Goal: Information Seeking & Learning: Find specific fact

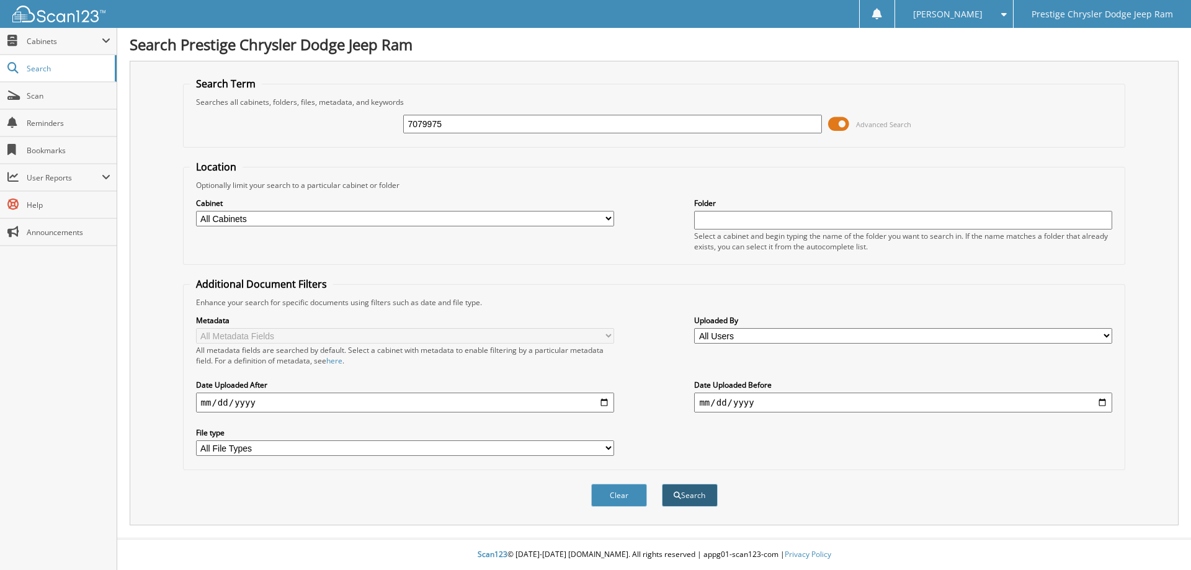
type input "7079975"
click at [704, 495] on button "Search" at bounding box center [690, 495] width 56 height 23
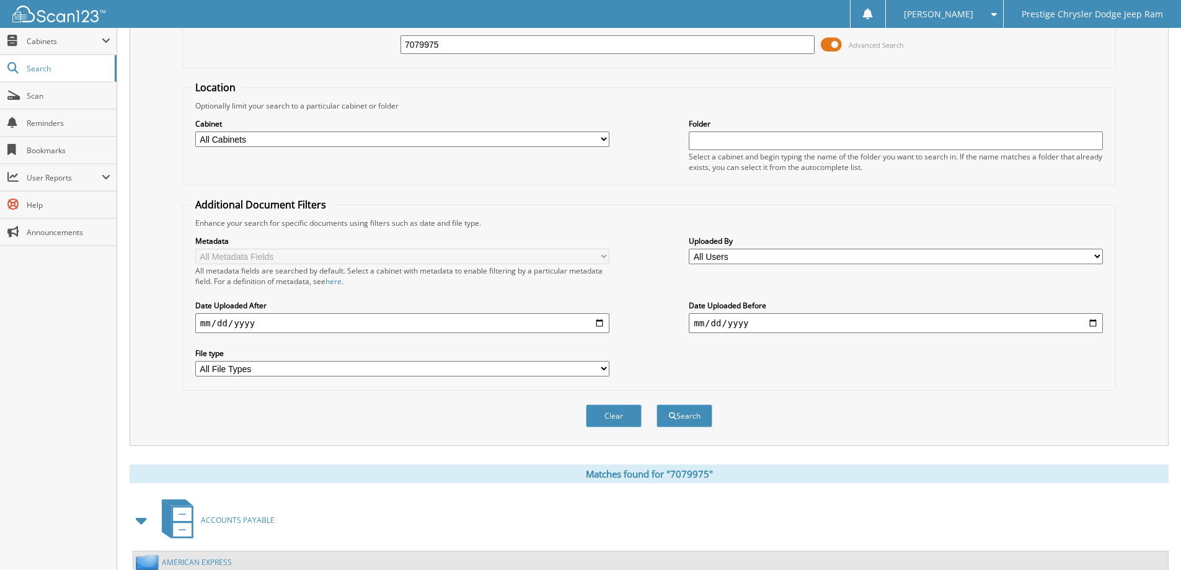
scroll to position [199, 0]
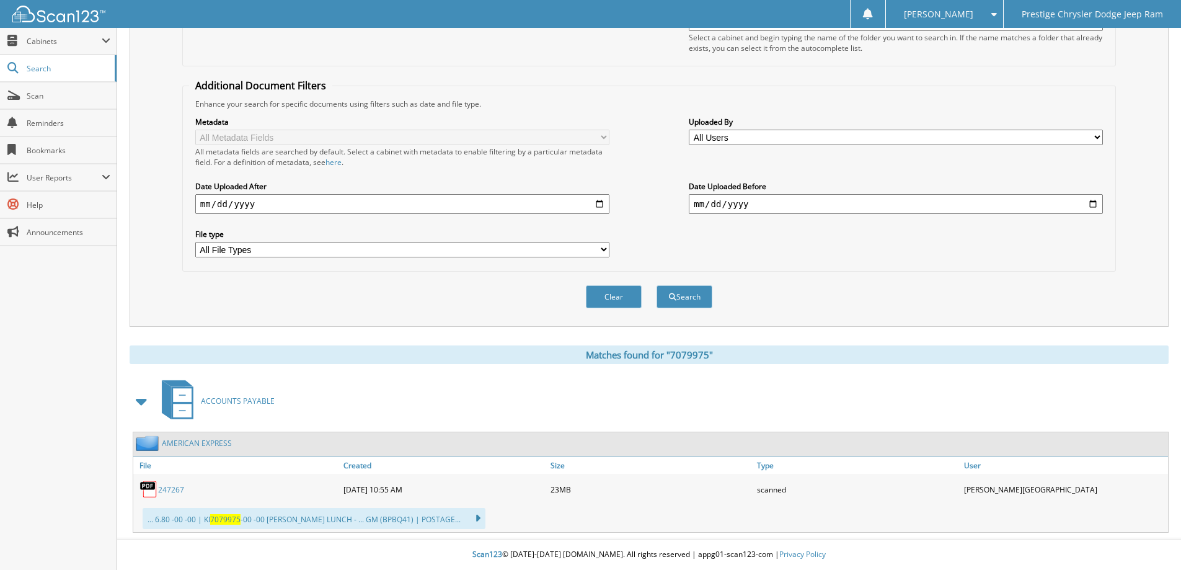
click at [173, 489] on link "247267" at bounding box center [171, 489] width 26 height 11
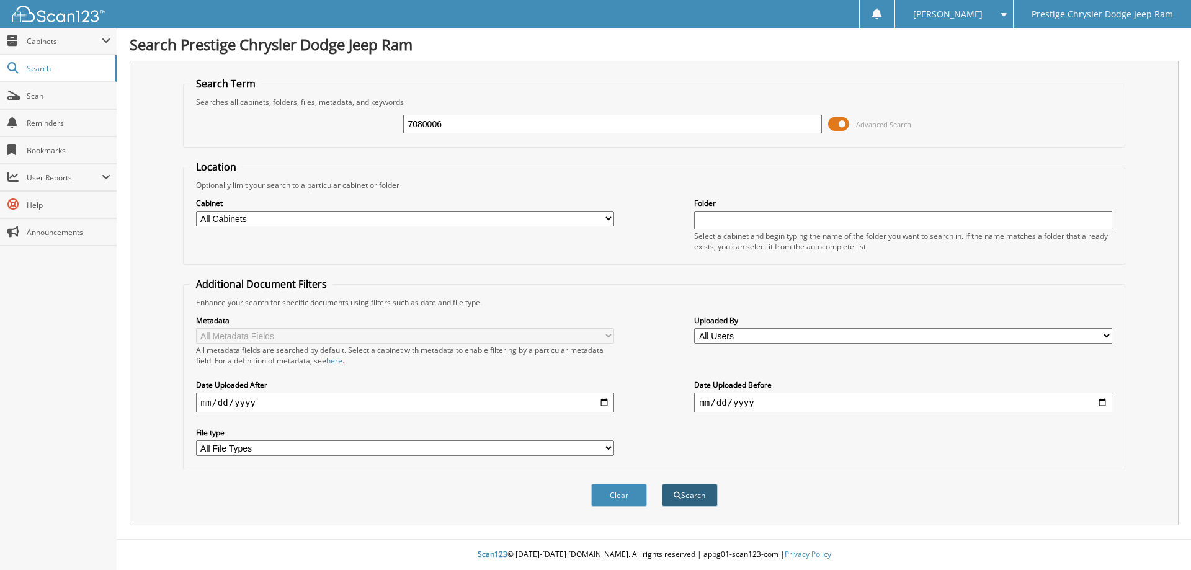
type input "7080006"
click at [693, 492] on button "Search" at bounding box center [690, 495] width 56 height 23
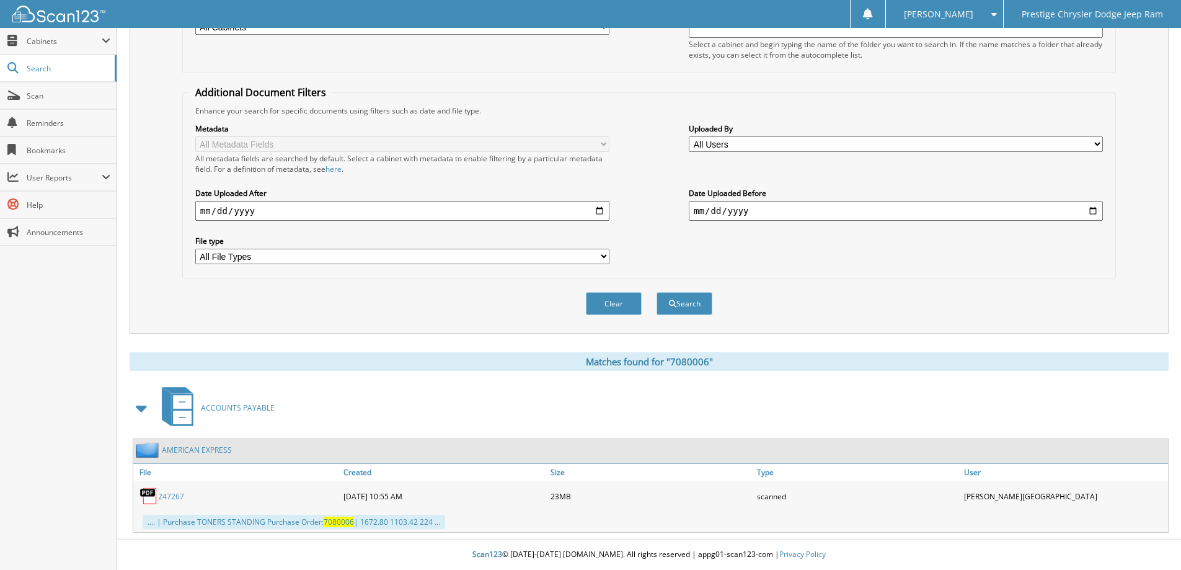
scroll to position [192, 0]
click at [177, 492] on link "247267" at bounding box center [171, 496] width 26 height 11
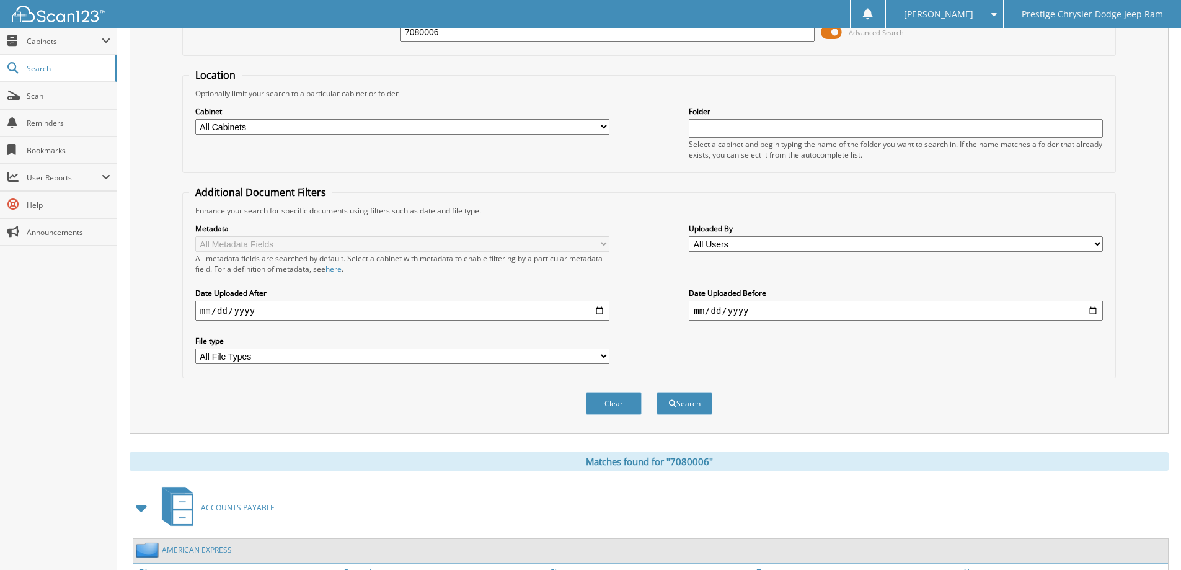
scroll to position [0, 0]
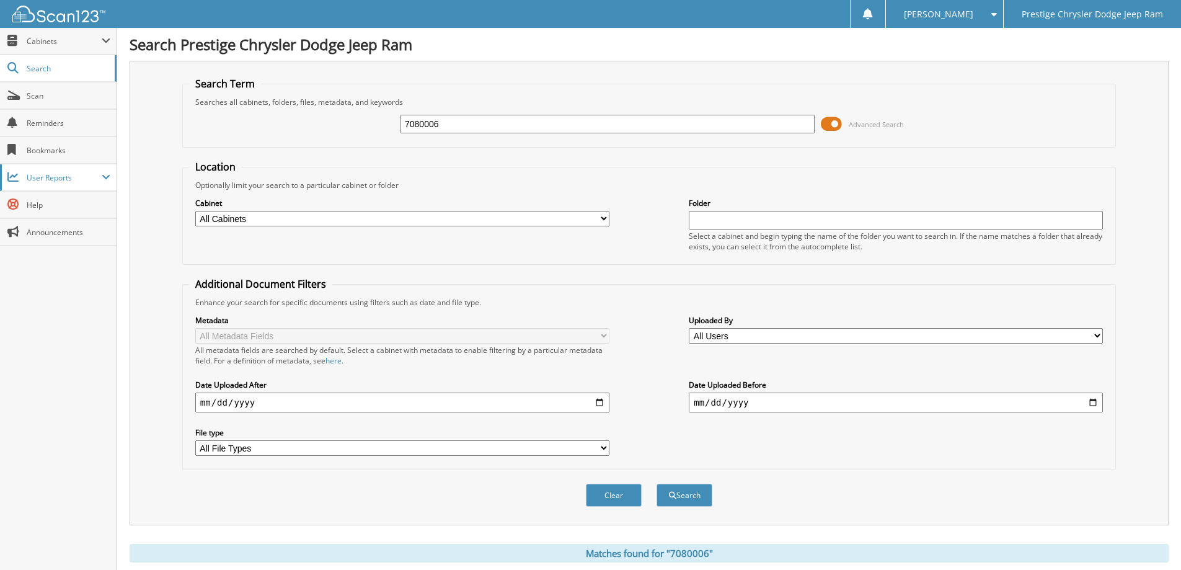
drag, startPoint x: 229, startPoint y: 122, endPoint x: 0, endPoint y: 175, distance: 234.9
click at [109, 141] on body "JOHNN D. Settings Logout Prestige Chrysler Dodge Jeep Ram Close Cabinets My Com…" at bounding box center [590, 380] width 1181 height 761
type input "7080327"
click at [657, 484] on button "Search" at bounding box center [685, 495] width 56 height 23
drag, startPoint x: 469, startPoint y: 120, endPoint x: 268, endPoint y: 146, distance: 203.1
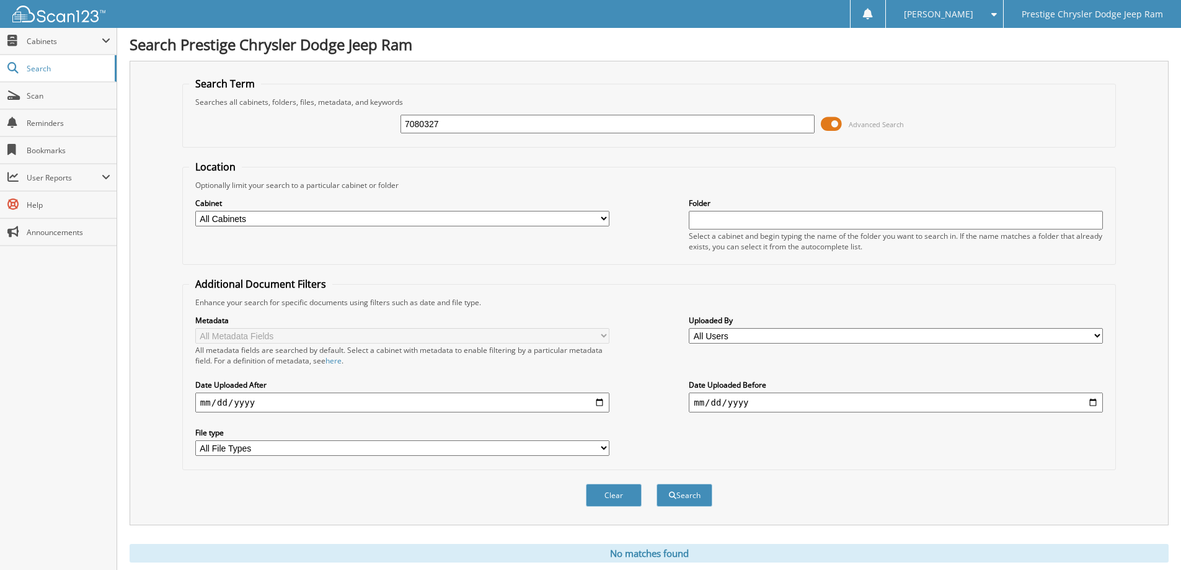
click at [262, 155] on form "Search Term Searches all cabinets, folders, files, metadata, and keywords 70803…" at bounding box center [649, 298] width 934 height 443
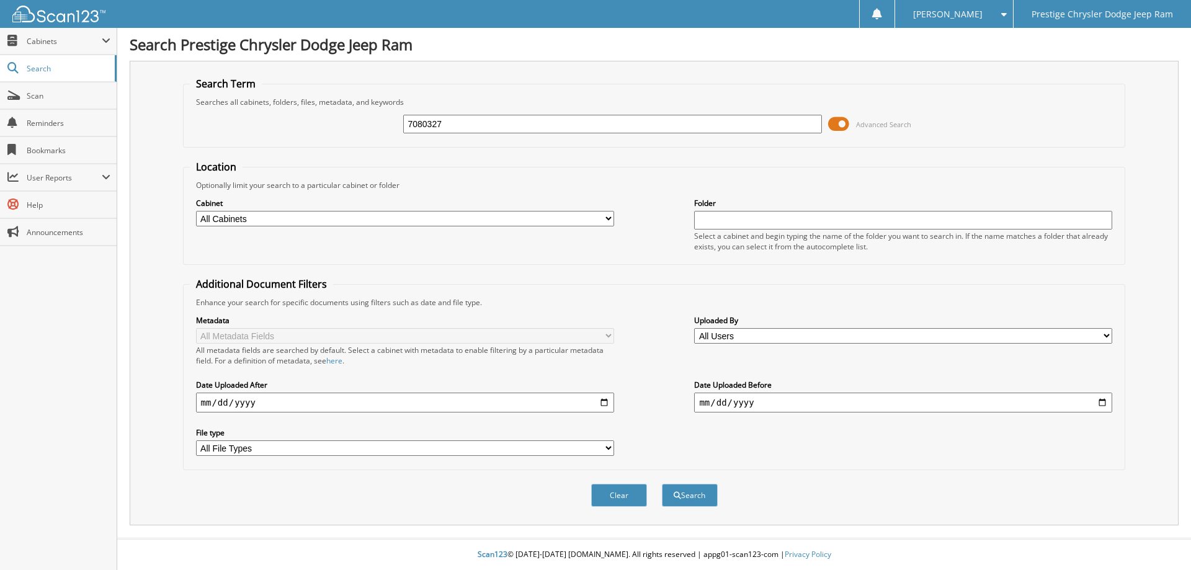
type input "7080327"
click at [662, 484] on button "Search" at bounding box center [690, 495] width 56 height 23
